Goal: Find specific page/section

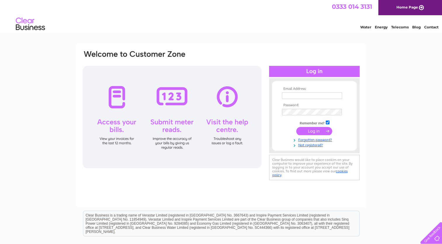
type input "[EMAIL_ADDRESS][DOMAIN_NAME]"
click at [308, 132] on input "submit" at bounding box center [314, 131] width 36 height 8
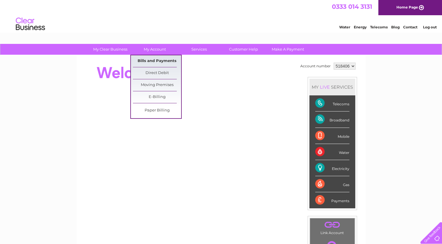
click at [151, 59] on link "Bills and Payments" at bounding box center [157, 61] width 48 height 12
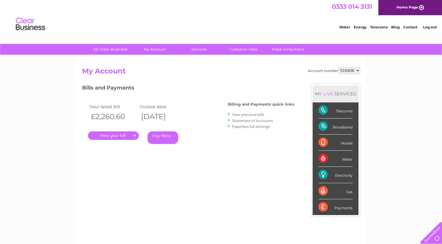
click at [104, 133] on link "." at bounding box center [113, 135] width 51 height 8
